Goal: Transaction & Acquisition: Purchase product/service

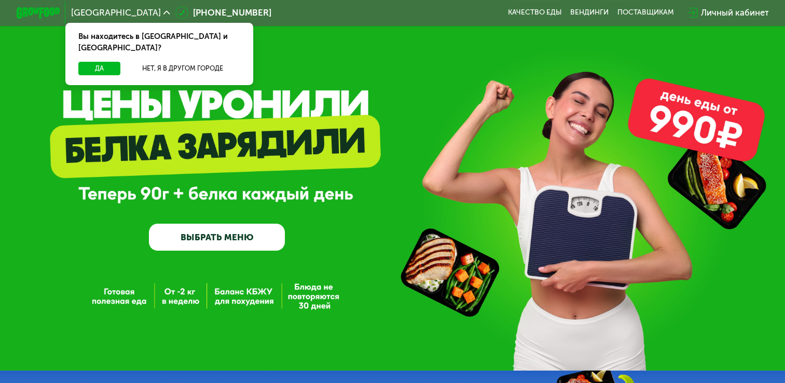
click at [188, 249] on link "ВЫБРАТЬ МЕНЮ" at bounding box center [217, 238] width 136 height 28
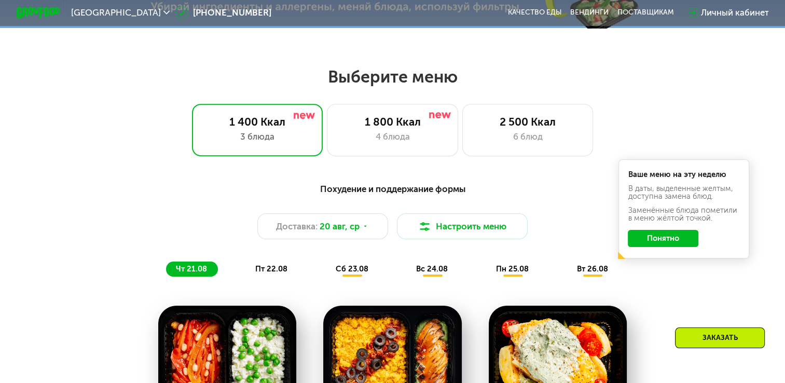
scroll to position [465, 0]
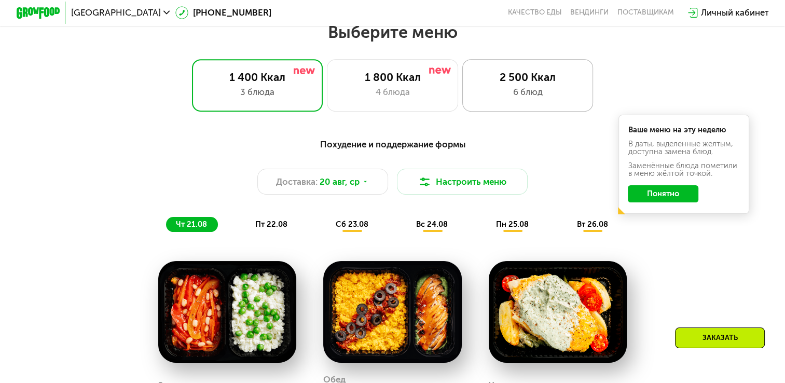
click at [517, 97] on div "6 блюд" at bounding box center [528, 92] width 108 height 13
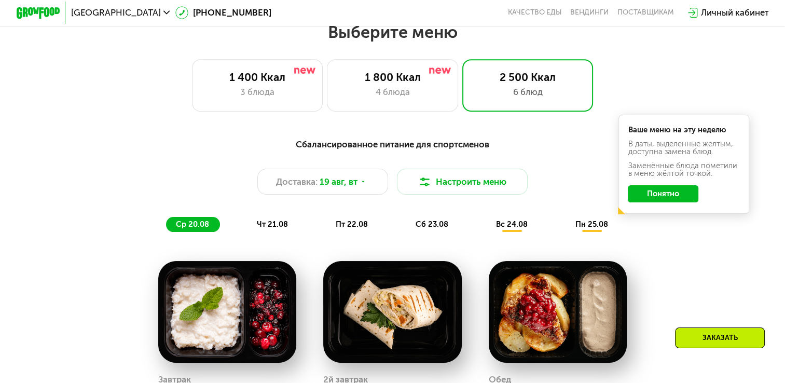
click at [680, 203] on button "Понятно" at bounding box center [663, 194] width 71 height 18
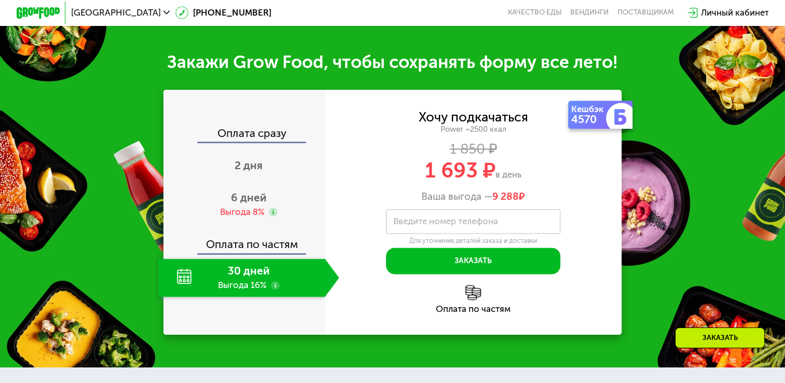
scroll to position [1243, 0]
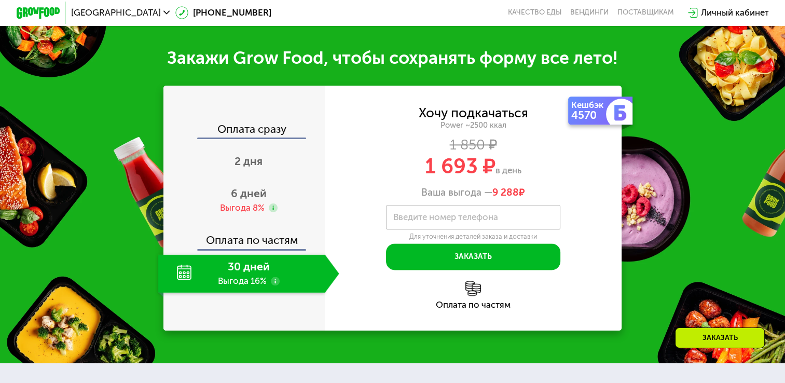
click at [272, 285] on use at bounding box center [275, 281] width 9 height 9
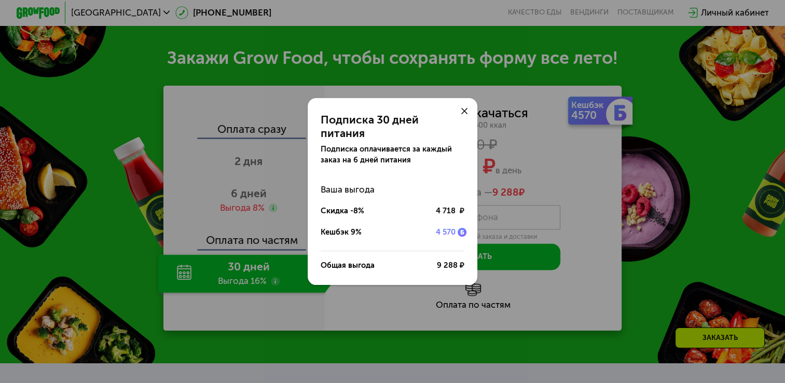
click at [464, 115] on icon at bounding box center [464, 111] width 7 height 7
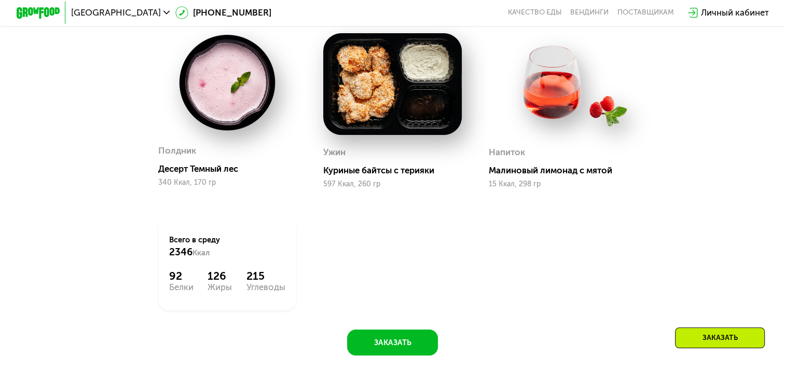
scroll to position [932, 0]
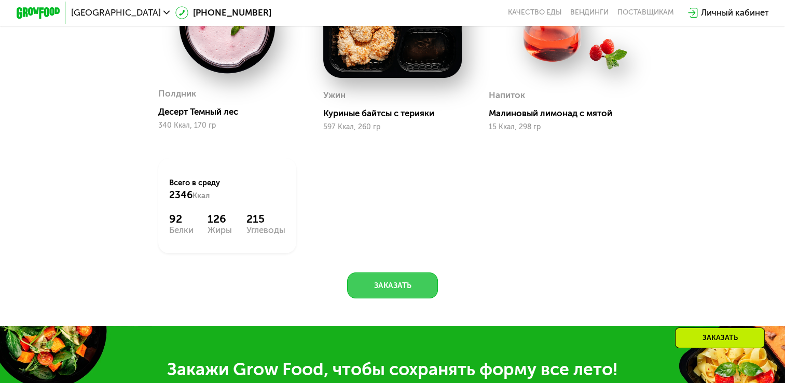
click at [375, 298] on button "Заказать" at bounding box center [392, 285] width 91 height 26
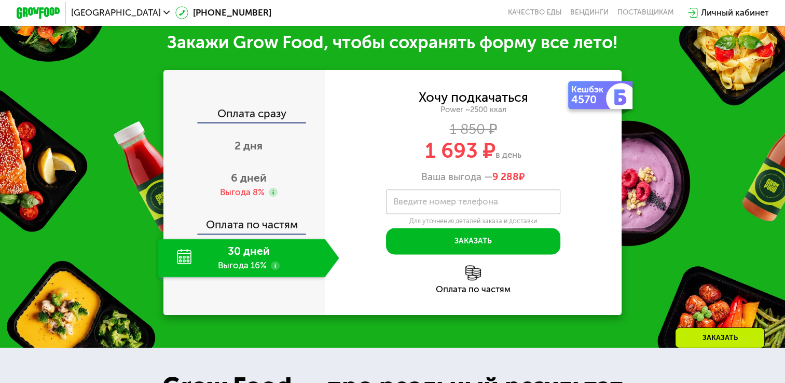
scroll to position [1269, 0]
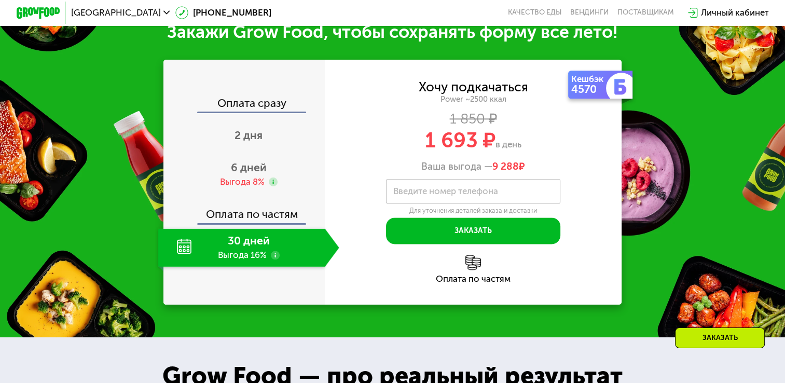
click at [718, 13] on div "Личный кабинет" at bounding box center [735, 12] width 68 height 13
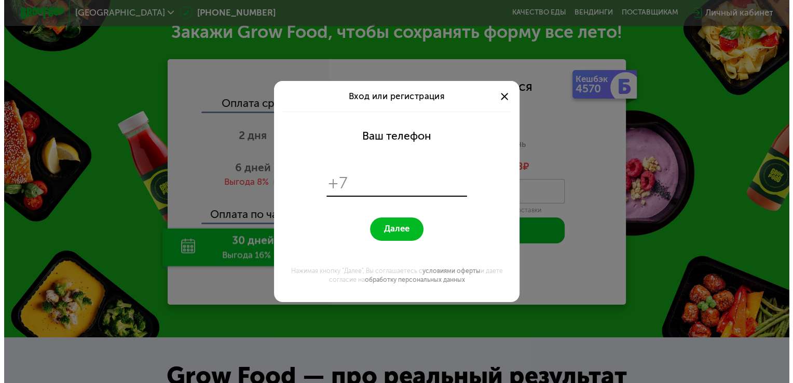
scroll to position [0, 0]
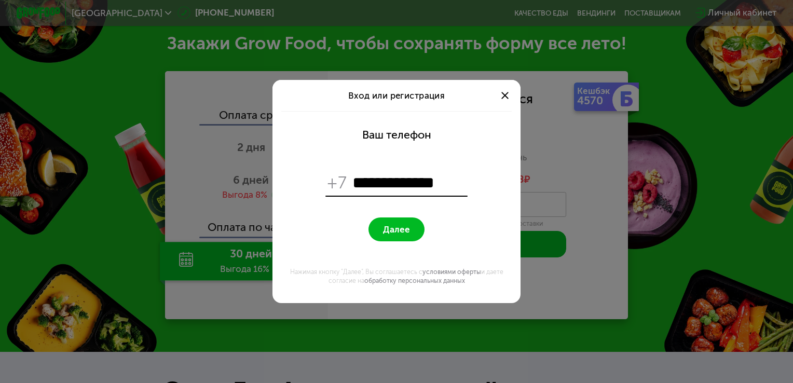
type input "**********"
click at [403, 228] on span "Далее" at bounding box center [396, 229] width 27 height 10
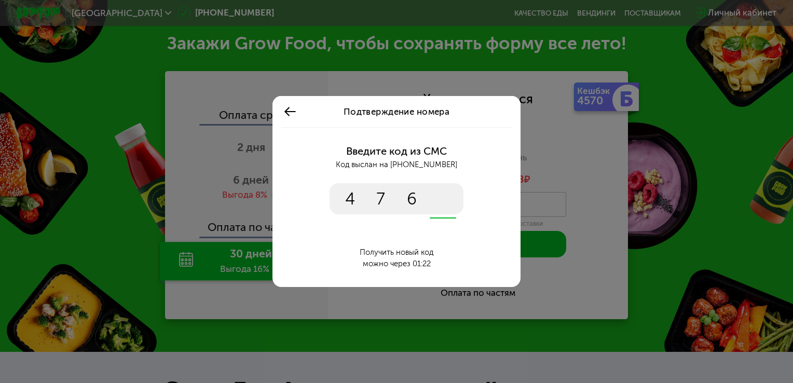
type input "****"
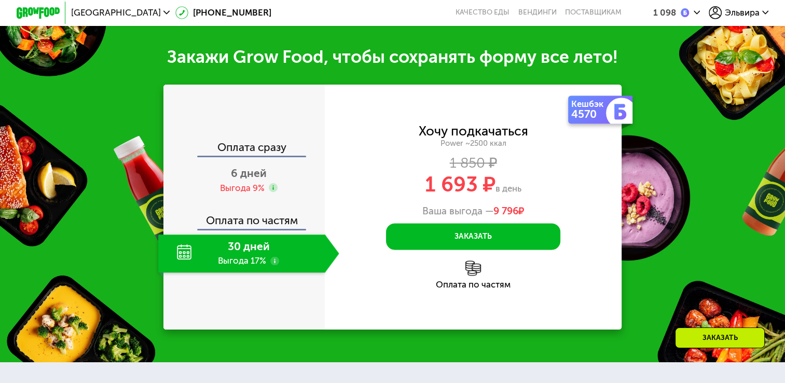
scroll to position [1366, 0]
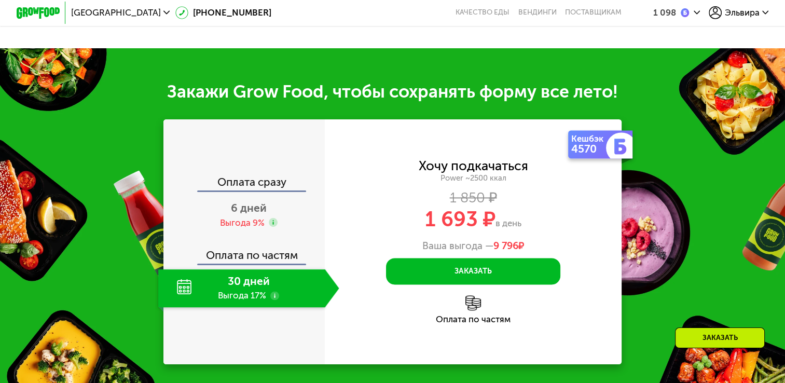
click at [268, 306] on div "30 дней Выгода 17%" at bounding box center [241, 288] width 167 height 38
click at [276, 300] on use at bounding box center [274, 295] width 9 height 9
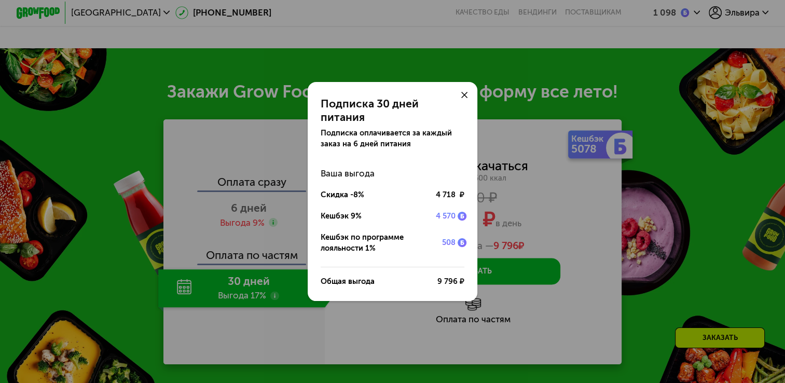
click at [465, 99] on icon at bounding box center [464, 95] width 7 height 7
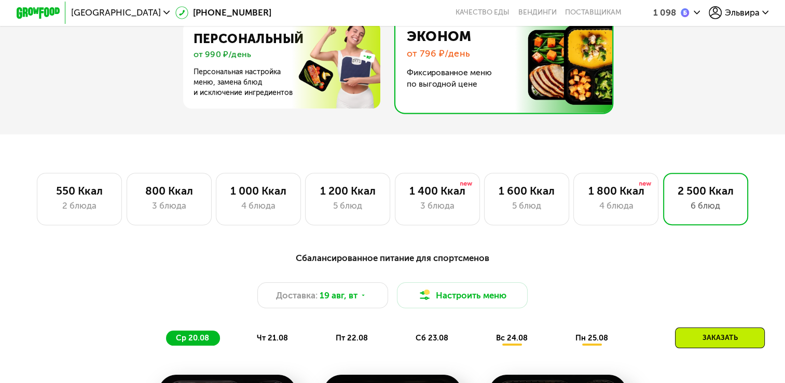
scroll to position [380, 0]
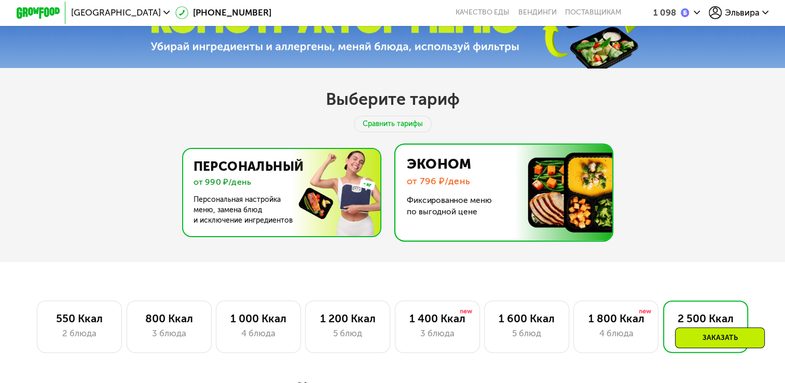
click at [357, 169] on img at bounding box center [279, 192] width 202 height 87
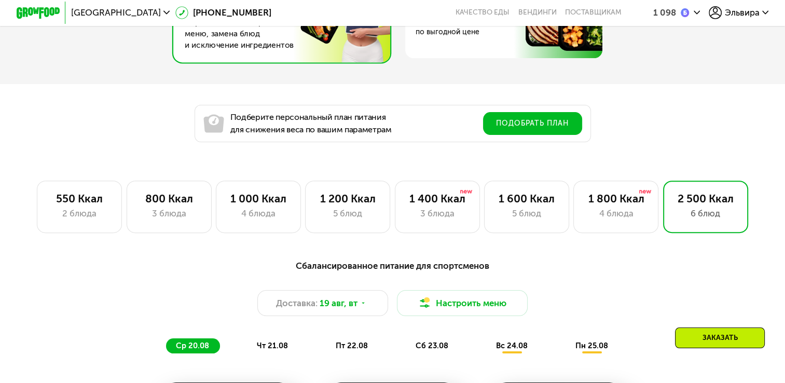
scroll to position [588, 0]
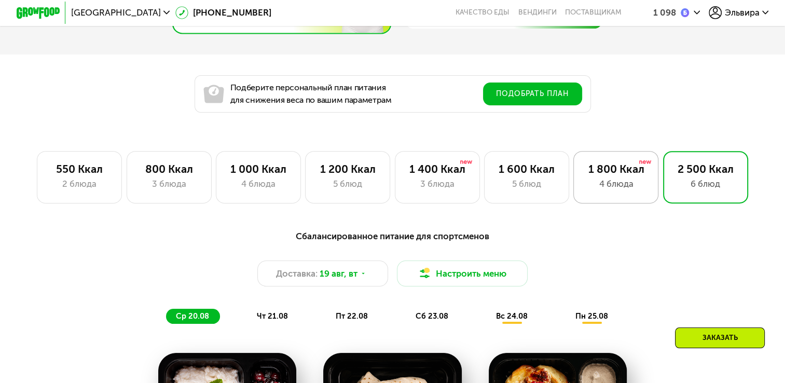
click at [619, 190] on div "4 блюда" at bounding box center [616, 183] width 62 height 13
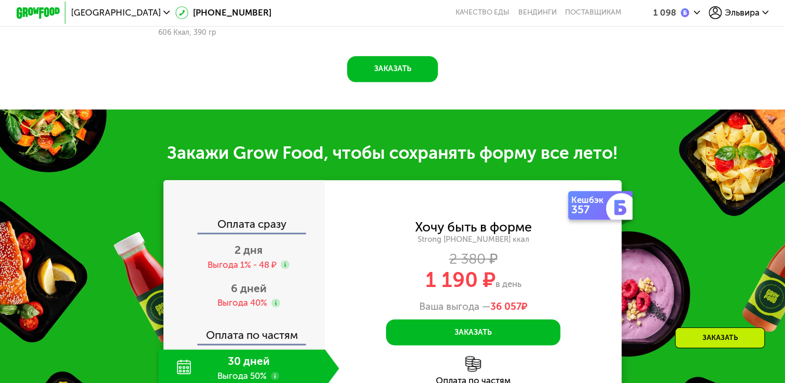
scroll to position [1314, 0]
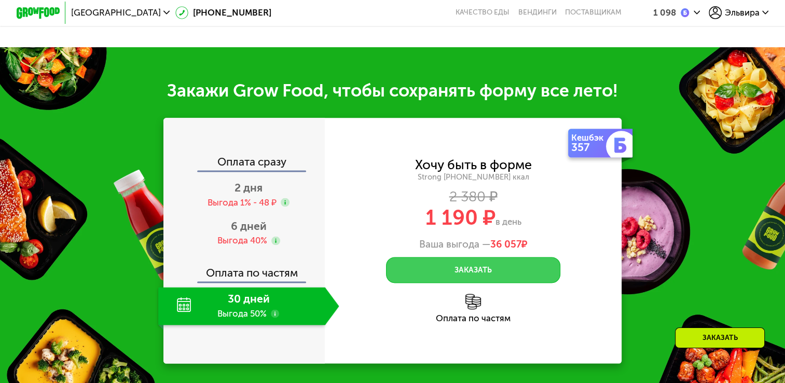
click at [461, 279] on button "Заказать" at bounding box center [473, 270] width 174 height 26
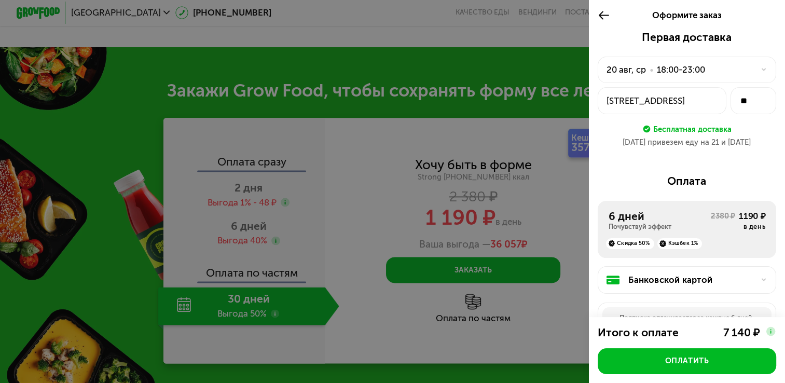
click at [754, 71] on div at bounding box center [760, 69] width 13 height 7
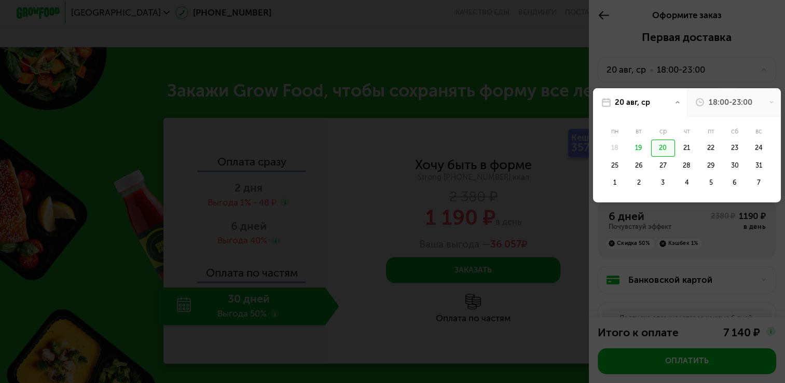
click at [736, 99] on div "18:00-23:00" at bounding box center [731, 102] width 44 height 11
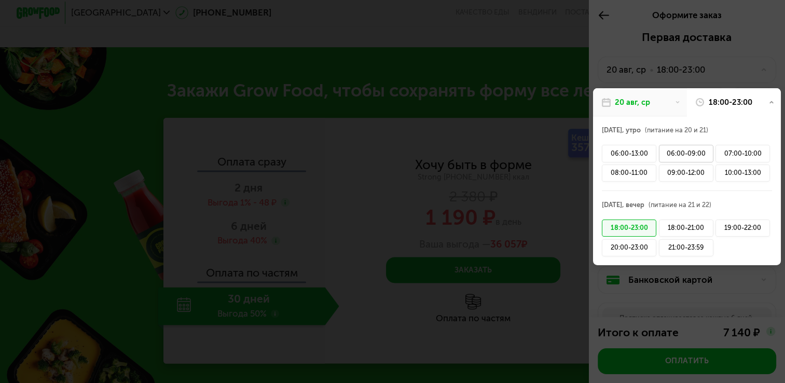
click at [678, 150] on div "06:00-09:00" at bounding box center [686, 154] width 54 height 18
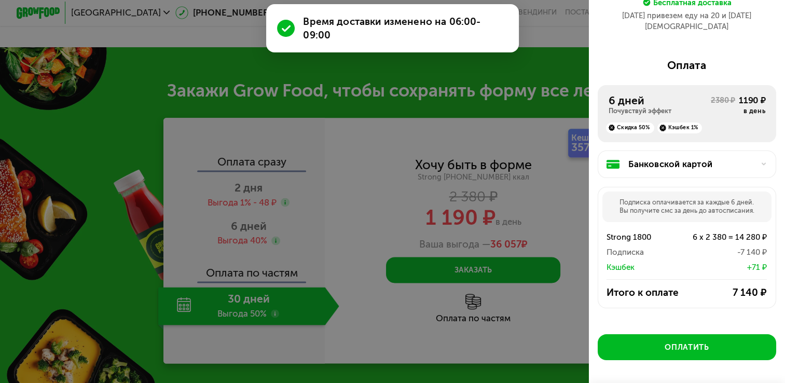
scroll to position [156, 0]
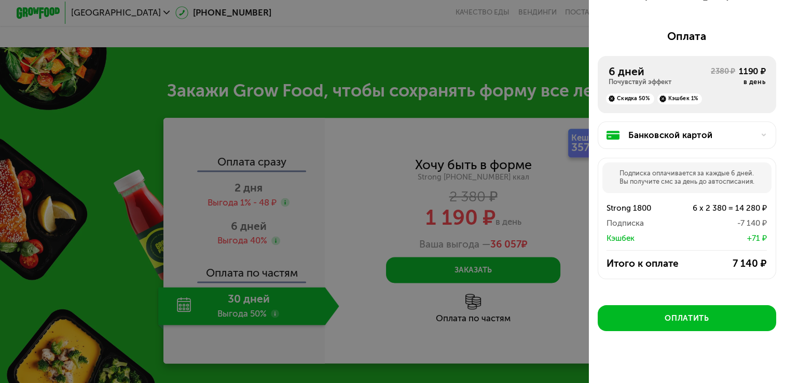
click at [724, 132] on div "Банковской картой" at bounding box center [691, 135] width 126 height 13
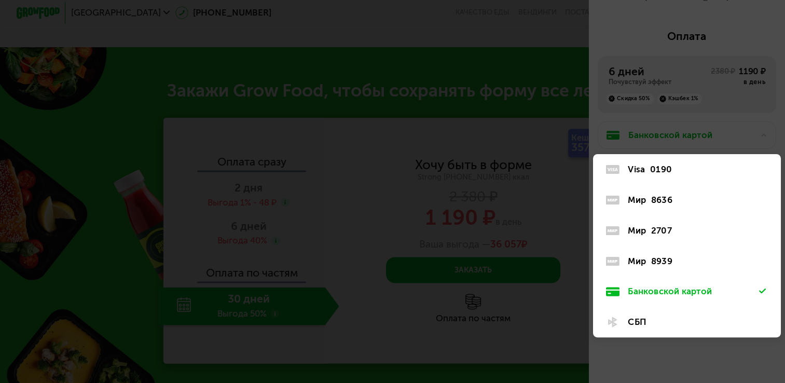
click at [726, 131] on div at bounding box center [392, 191] width 785 height 383
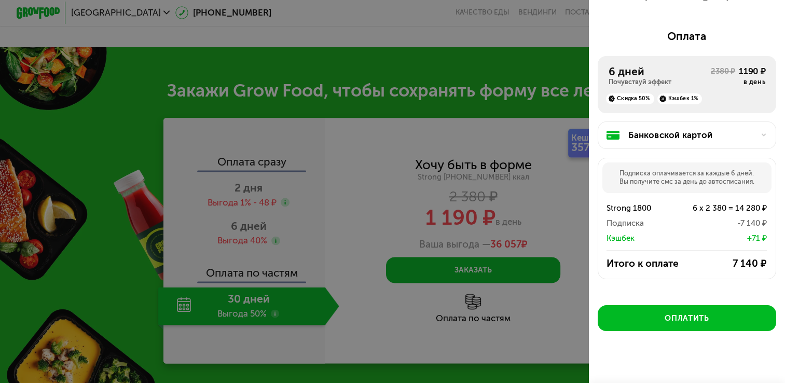
scroll to position [160, 0]
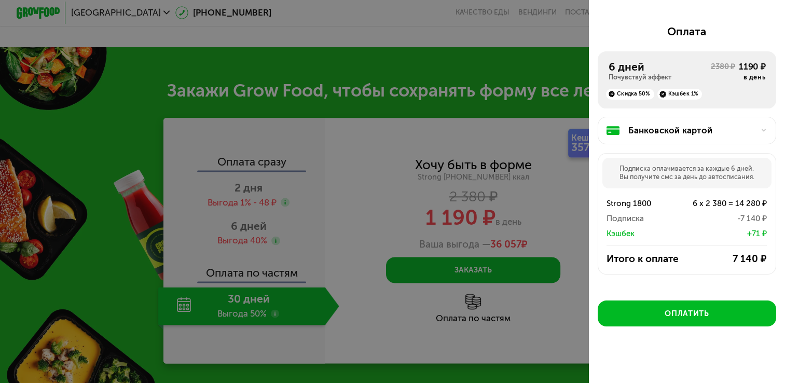
click at [59, 79] on div at bounding box center [392, 191] width 785 height 383
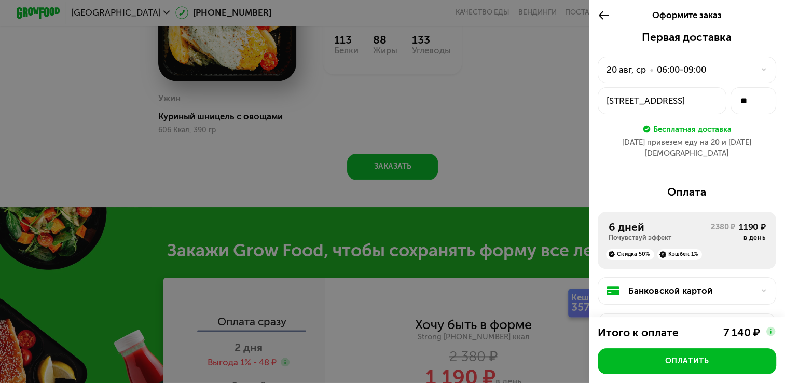
scroll to position [1107, 0]
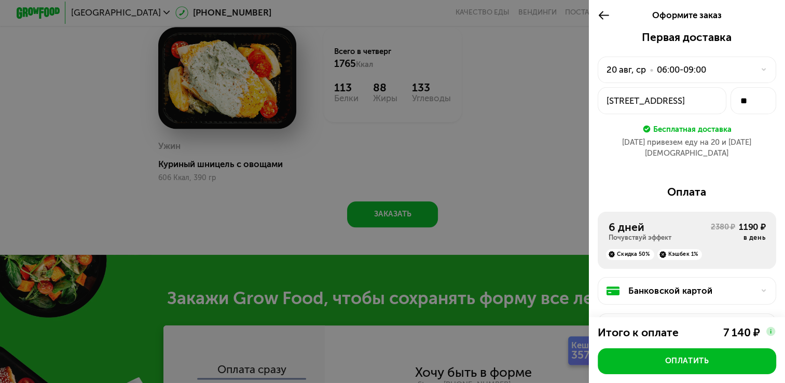
click at [602, 16] on icon at bounding box center [604, 15] width 12 height 13
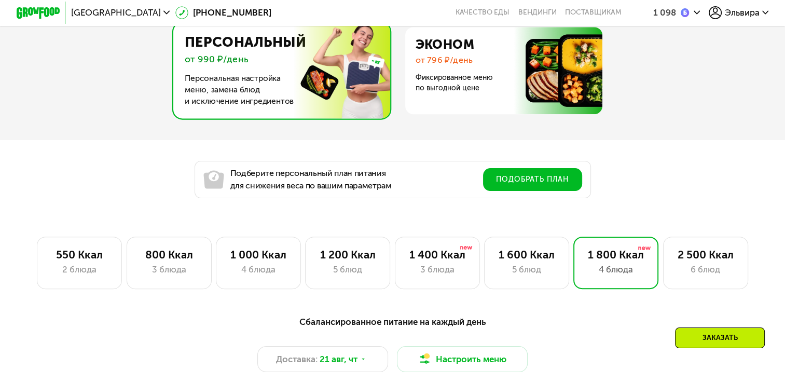
scroll to position [583, 0]
